Goal: Find specific page/section: Find specific page/section

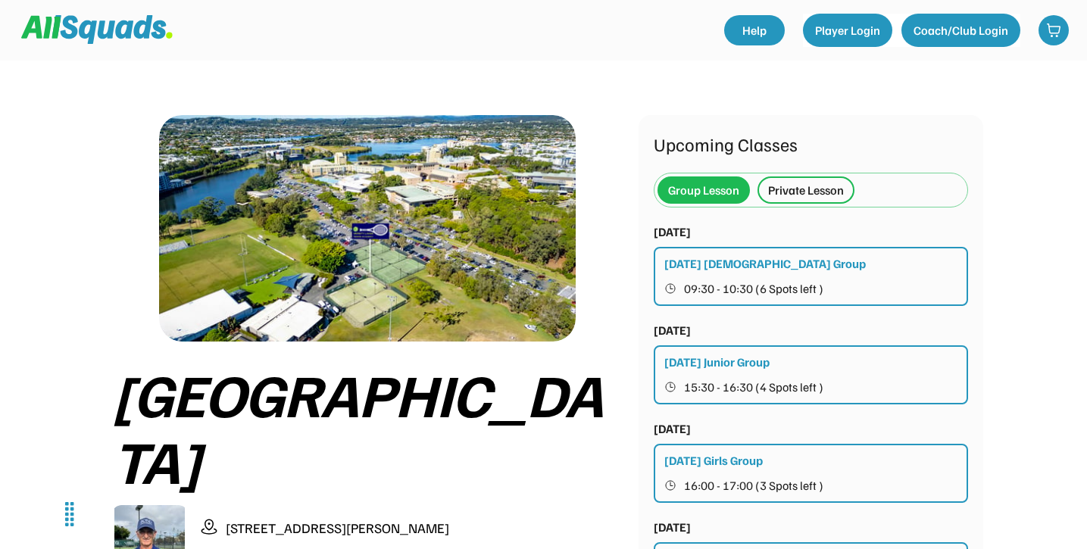
scroll to position [15, 0]
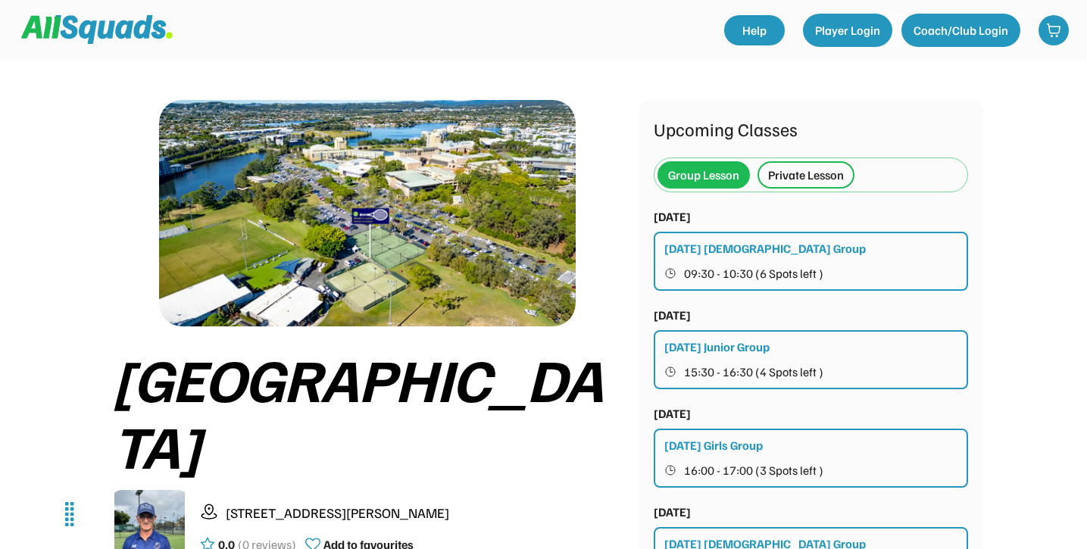
click at [706, 348] on div "[DATE] Junior Group" at bounding box center [716, 347] width 105 height 18
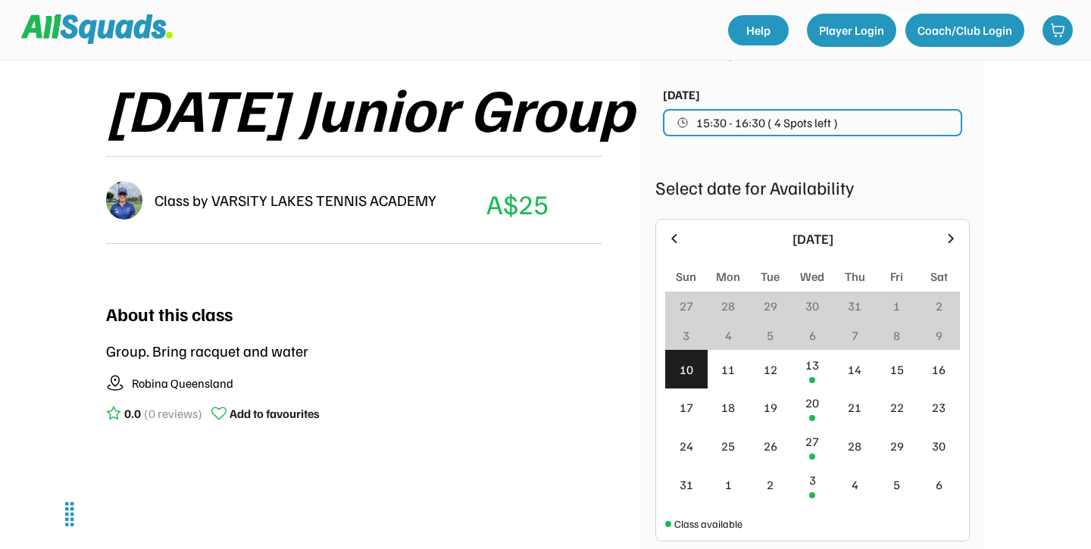
scroll to position [219, 0]
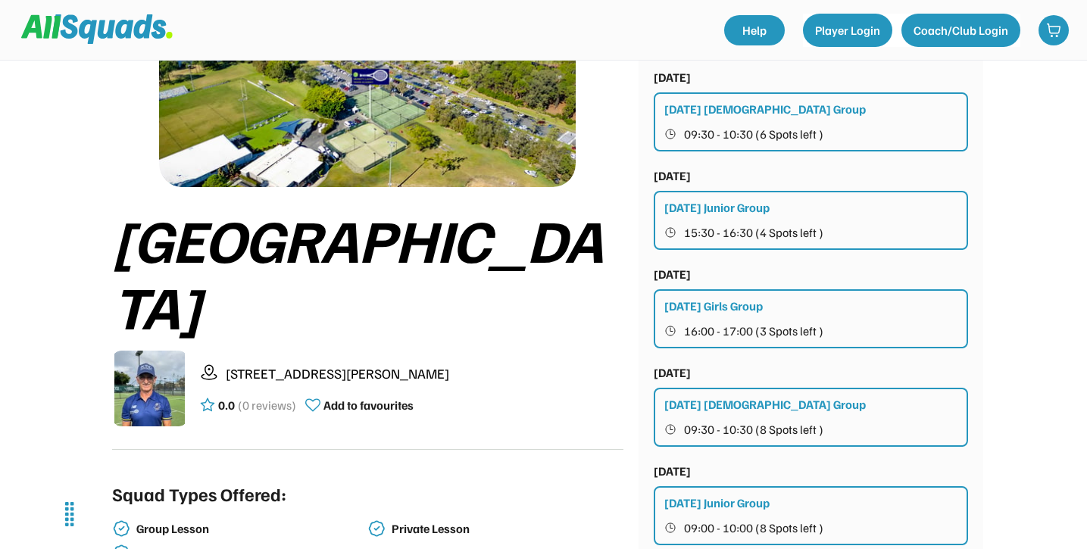
scroll to position [133, 0]
